Goal: Transaction & Acquisition: Obtain resource

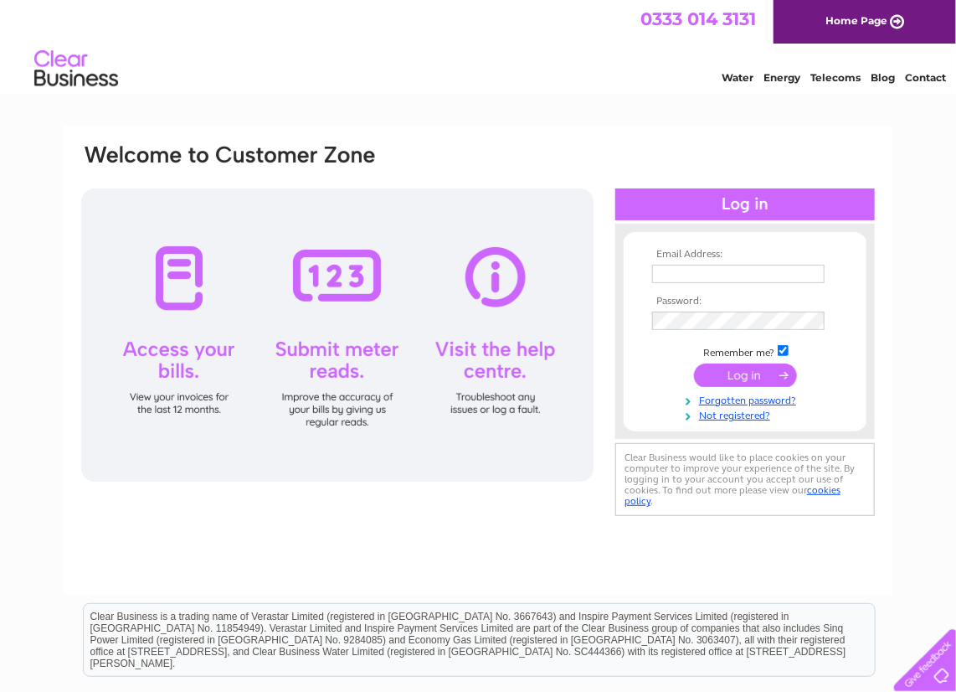
type input "info@capocottages.com"
click at [764, 371] on input "submit" at bounding box center [745, 374] width 103 height 23
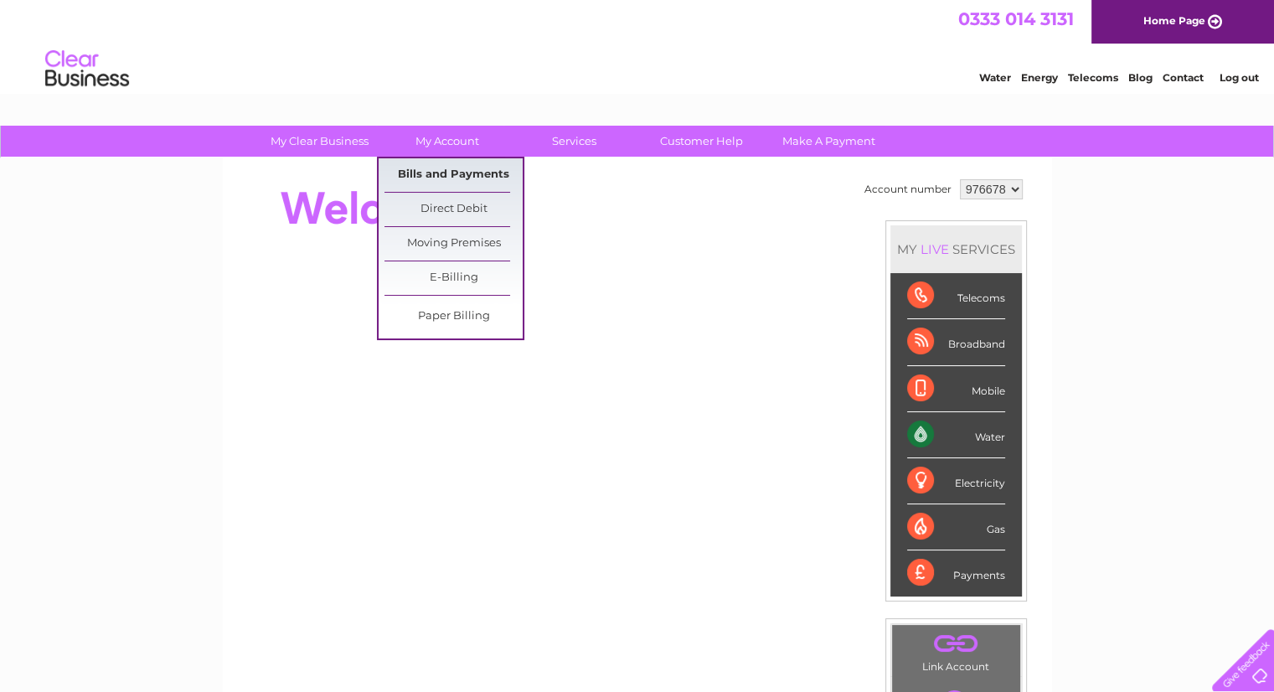
click at [462, 172] on link "Bills and Payments" at bounding box center [453, 174] width 138 height 33
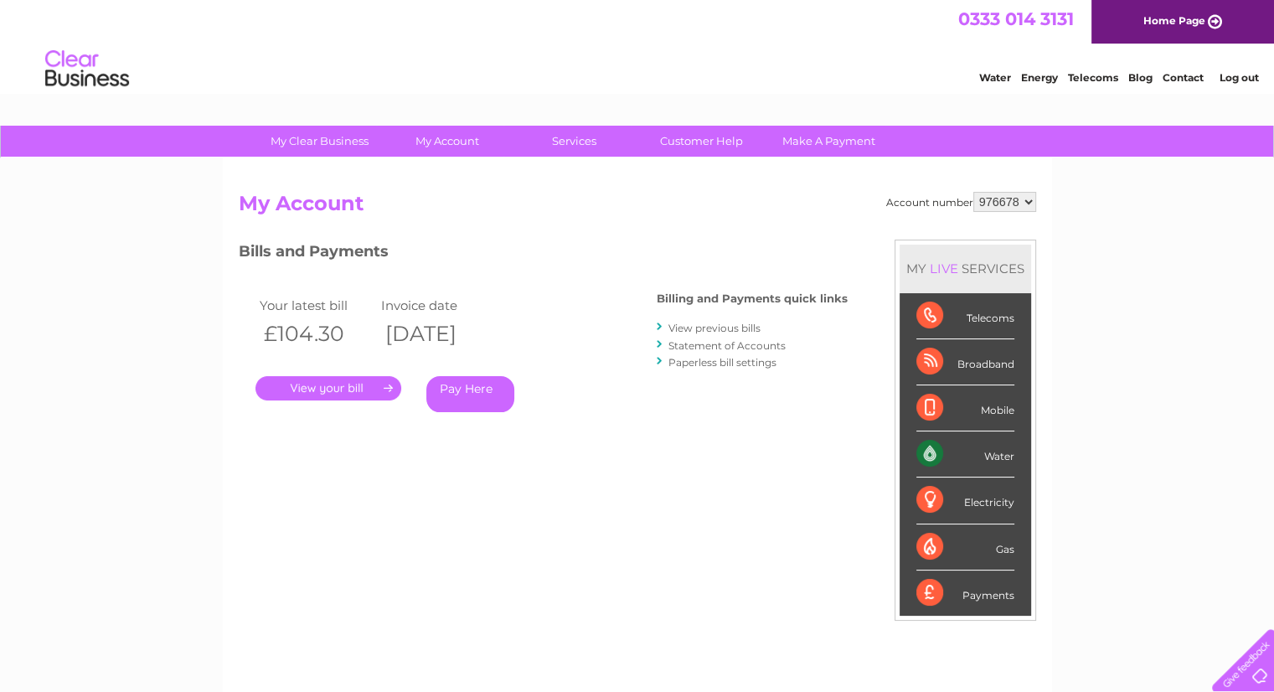
click at [332, 389] on link "." at bounding box center [328, 388] width 146 height 24
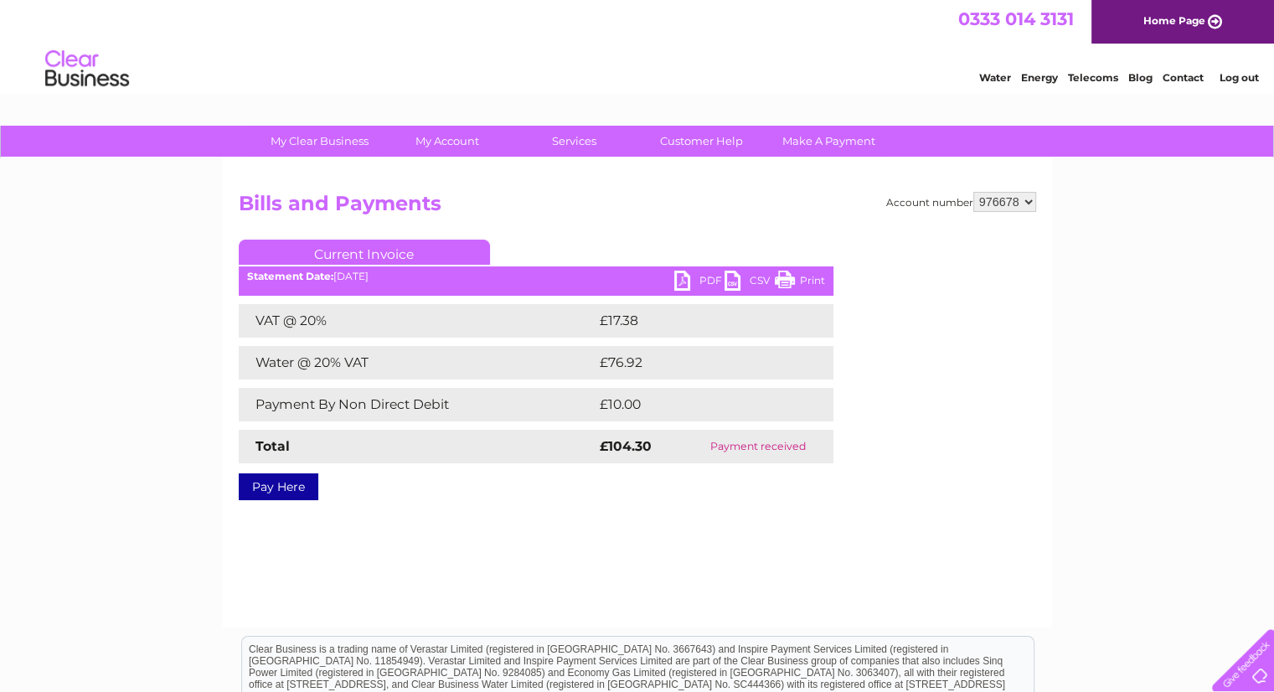
click at [697, 283] on link "PDF" at bounding box center [699, 282] width 50 height 24
